Goal: Navigation & Orientation: Find specific page/section

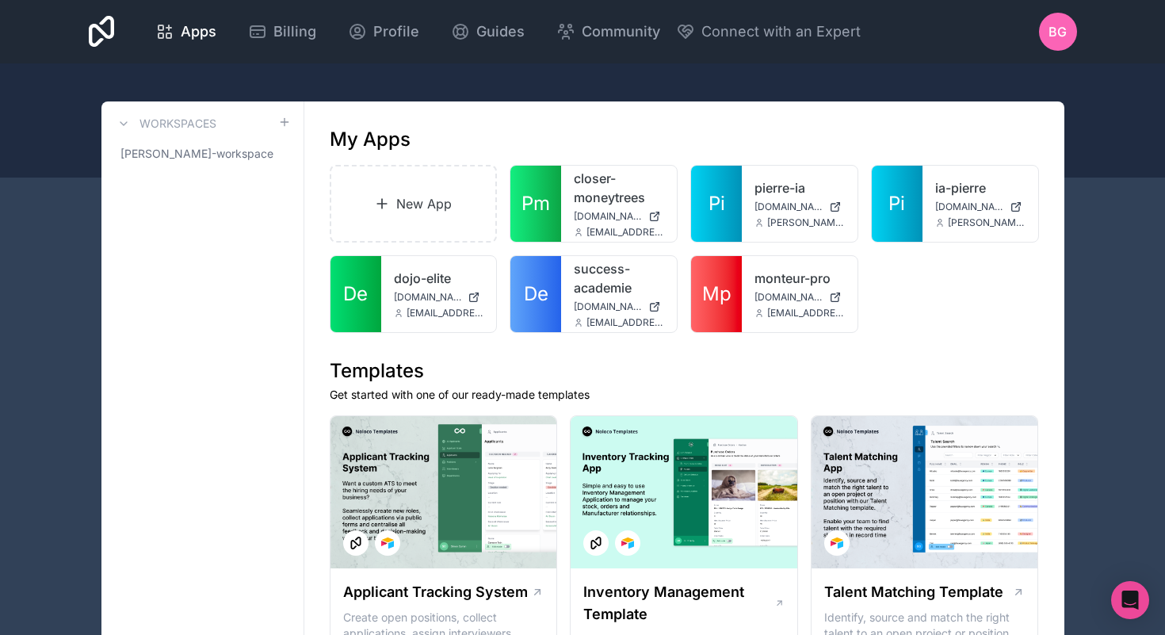
click at [735, 305] on link "Mp" at bounding box center [716, 294] width 51 height 76
click at [554, 291] on link "De" at bounding box center [535, 294] width 51 height 76
